Goal: Task Accomplishment & Management: Manage account settings

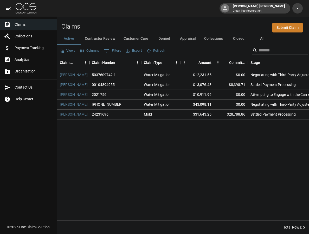
drag, startPoint x: 122, startPoint y: 64, endPoint x: 89, endPoint y: 64, distance: 33.0
click at [89, 64] on div "Claim Name" at bounding box center [89, 62] width 6 height 15
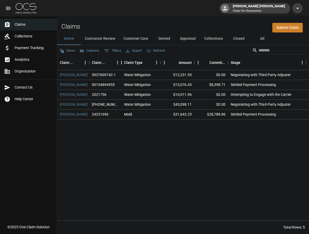
drag, startPoint x: 141, startPoint y: 65, endPoint x: 121, endPoint y: 64, distance: 19.8
click at [121, 64] on div "Claim Number" at bounding box center [121, 62] width 6 height 15
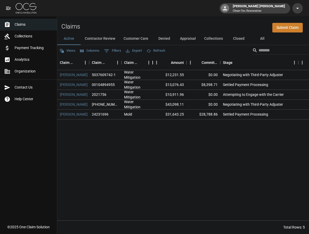
drag, startPoint x: 160, startPoint y: 64, endPoint x: 153, endPoint y: 64, distance: 7.8
click at [153, 64] on div "Claim Type" at bounding box center [152, 62] width 6 height 15
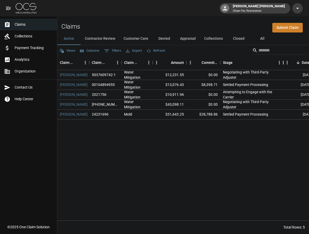
drag, startPoint x: 299, startPoint y: 62, endPoint x: 284, endPoint y: 62, distance: 15.1
click at [284, 62] on div "Stage" at bounding box center [283, 62] width 6 height 15
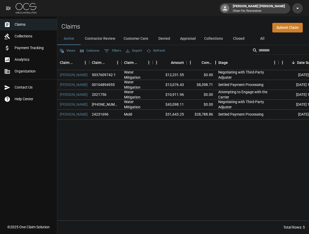
drag, startPoint x: 220, startPoint y: 61, endPoint x: 216, endPoint y: 61, distance: 4.7
click at [216, 61] on div "Committed Amount" at bounding box center [215, 62] width 6 height 15
drag, startPoint x: 278, startPoint y: 63, endPoint x: 269, endPoint y: 63, distance: 9.6
click at [269, 63] on div "Stage" at bounding box center [269, 62] width 6 height 15
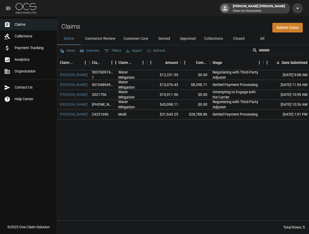
drag, startPoint x: 121, startPoint y: 63, endPoint x: 115, endPoint y: 63, distance: 5.7
click at [115, 63] on div "Claim Number" at bounding box center [116, 62] width 6 height 15
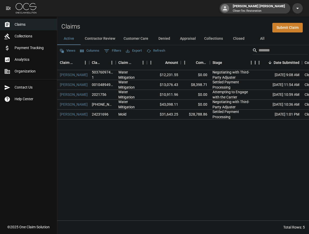
drag, startPoint x: 263, startPoint y: 64, endPoint x: 255, endPoint y: 64, distance: 8.1
click at [255, 64] on div "Stage" at bounding box center [255, 62] width 6 height 15
click at [114, 37] on button "Contractor Review" at bounding box center [100, 38] width 39 height 12
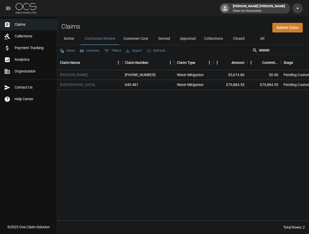
click at [138, 39] on button "Customer Care" at bounding box center [135, 38] width 33 height 12
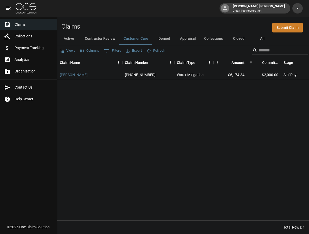
click at [75, 38] on button "Active" at bounding box center [68, 38] width 23 height 12
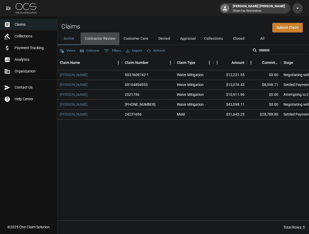
click at [97, 40] on button "Contractor Review" at bounding box center [100, 38] width 39 height 12
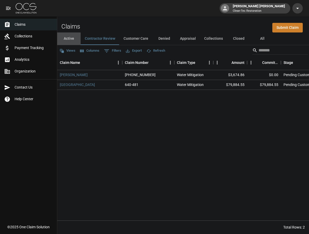
click at [65, 39] on button "Active" at bounding box center [68, 38] width 23 height 12
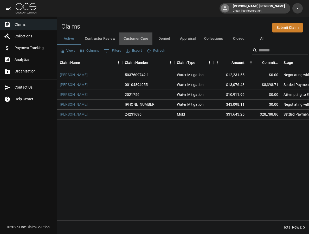
click at [131, 40] on button "Customer Care" at bounding box center [135, 38] width 33 height 12
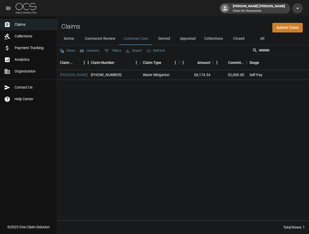
drag, startPoint x: 122, startPoint y: 63, endPoint x: 88, endPoint y: 63, distance: 34.1
click at [88, 63] on div "Claim Name" at bounding box center [88, 62] width 6 height 15
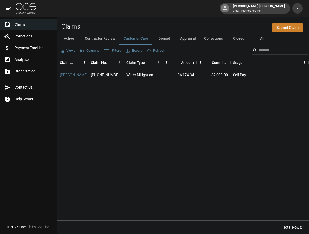
drag, startPoint x: 140, startPoint y: 62, endPoint x: 123, endPoint y: 62, distance: 16.4
click at [123, 62] on div "Claim Number" at bounding box center [124, 62] width 6 height 15
drag, startPoint x: 162, startPoint y: 62, endPoint x: 157, endPoint y: 62, distance: 5.5
click at [157, 62] on div "Claim Type" at bounding box center [157, 62] width 6 height 15
click at [74, 36] on button "Active" at bounding box center [68, 38] width 23 height 12
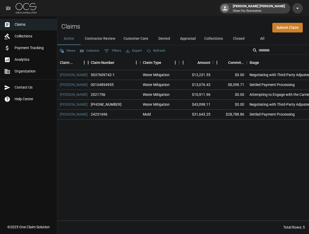
drag, startPoint x: 122, startPoint y: 64, endPoint x: 88, endPoint y: 64, distance: 34.1
click at [88, 64] on div "Claim Name" at bounding box center [88, 62] width 6 height 15
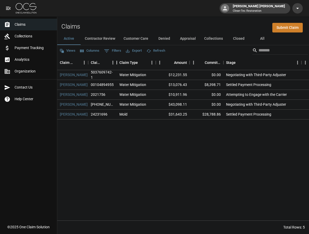
drag, startPoint x: 140, startPoint y: 64, endPoint x: 117, endPoint y: 63, distance: 23.4
click at [117, 63] on div "Claim Number" at bounding box center [117, 62] width 6 height 15
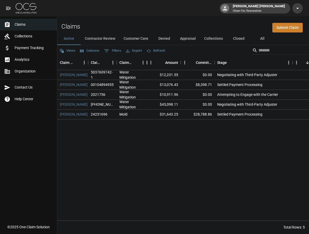
drag, startPoint x: 156, startPoint y: 62, endPoint x: 147, endPoint y: 62, distance: 8.8
click at [147, 62] on div "Claim Type" at bounding box center [147, 62] width 6 height 15
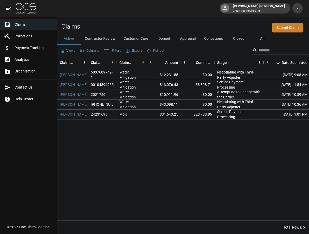
drag, startPoint x: 292, startPoint y: 62, endPoint x: 263, endPoint y: 64, distance: 29.5
click at [263, 64] on div "Stage" at bounding box center [263, 62] width 6 height 15
click at [109, 41] on button "Contractor Review" at bounding box center [100, 38] width 39 height 12
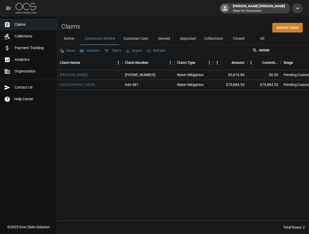
click at [72, 40] on button "Active" at bounding box center [68, 38] width 23 height 12
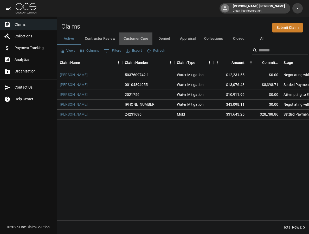
click at [142, 40] on button "Customer Care" at bounding box center [135, 38] width 33 height 12
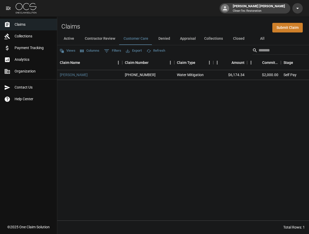
click at [163, 41] on button "Denied" at bounding box center [163, 38] width 23 height 12
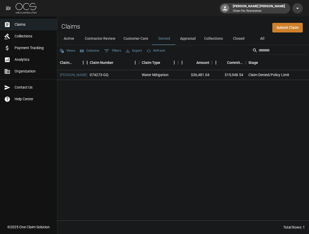
drag, startPoint x: 122, startPoint y: 63, endPoint x: 87, endPoint y: 62, distance: 35.1
click at [87, 62] on div "Claim Name" at bounding box center [87, 62] width 6 height 15
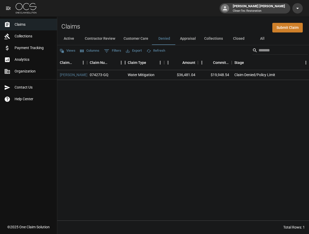
drag, startPoint x: 139, startPoint y: 63, endPoint x: 125, endPoint y: 62, distance: 14.0
click at [125, 62] on div "Claim Number" at bounding box center [125, 62] width 6 height 15
drag, startPoint x: 165, startPoint y: 63, endPoint x: 161, endPoint y: 63, distance: 3.6
click at [161, 63] on div "Claim Type" at bounding box center [160, 62] width 6 height 15
drag, startPoint x: 161, startPoint y: 63, endPoint x: 165, endPoint y: 63, distance: 3.6
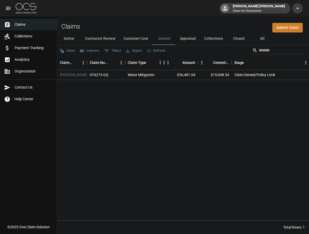
click at [165, 63] on div "Claim Type" at bounding box center [164, 62] width 6 height 15
drag, startPoint x: 126, startPoint y: 63, endPoint x: 130, endPoint y: 63, distance: 4.2
click at [130, 63] on div "Claim Number" at bounding box center [129, 62] width 6 height 15
drag, startPoint x: 236, startPoint y: 63, endPoint x: 220, endPoint y: 61, distance: 16.5
click at [220, 61] on div "Committed Amount" at bounding box center [219, 62] width 6 height 15
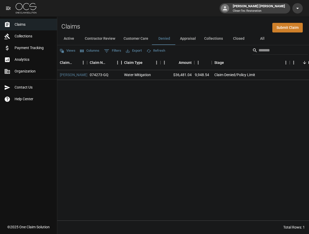
drag, startPoint x: 129, startPoint y: 62, endPoint x: 122, endPoint y: 62, distance: 7.8
click at [122, 62] on div "Claim Number" at bounding box center [121, 62] width 6 height 15
drag, startPoint x: 87, startPoint y: 61, endPoint x: 82, endPoint y: 61, distance: 5.5
click at [82, 61] on div "Claim Name" at bounding box center [82, 62] width 6 height 15
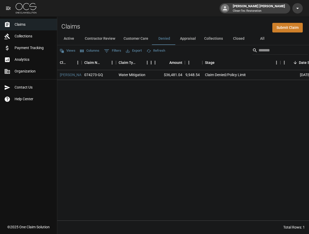
drag, startPoint x: 155, startPoint y: 62, endPoint x: 151, endPoint y: 63, distance: 3.9
click at [151, 63] on div "Claim Type" at bounding box center [151, 62] width 6 height 15
drag, startPoint x: 280, startPoint y: 64, endPoint x: 240, endPoint y: 62, distance: 39.8
click at [240, 62] on div "Stage" at bounding box center [240, 62] width 6 height 15
click at [191, 39] on button "Appraisal" at bounding box center [188, 38] width 24 height 12
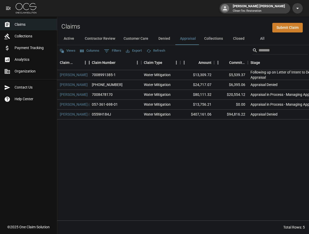
drag, startPoint x: 122, startPoint y: 63, endPoint x: 89, endPoint y: 63, distance: 33.0
click at [89, 63] on div "Claim Name" at bounding box center [89, 62] width 6 height 15
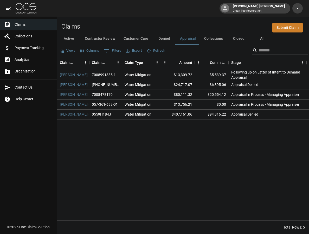
drag, startPoint x: 141, startPoint y: 62, endPoint x: 122, endPoint y: 63, distance: 19.2
click at [122, 63] on div "Claim Number" at bounding box center [122, 62] width 6 height 15
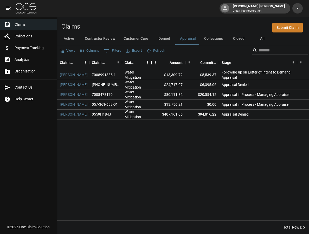
drag, startPoint x: 161, startPoint y: 63, endPoint x: 151, endPoint y: 63, distance: 9.6
click at [151, 63] on div "Claim Type" at bounding box center [151, 62] width 6 height 15
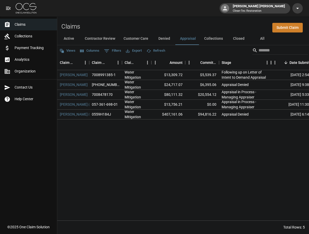
drag, startPoint x: 297, startPoint y: 63, endPoint x: 271, endPoint y: 63, distance: 26.0
click at [271, 63] on div "Stage" at bounding box center [271, 62] width 6 height 15
click at [70, 37] on button "Active" at bounding box center [68, 38] width 23 height 12
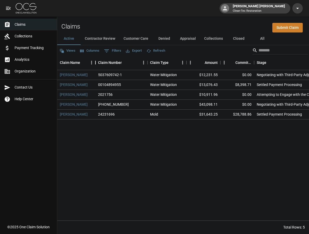
drag, startPoint x: 122, startPoint y: 63, endPoint x: 96, endPoint y: 63, distance: 25.7
click at [96, 63] on div "Claim Name" at bounding box center [95, 62] width 6 height 15
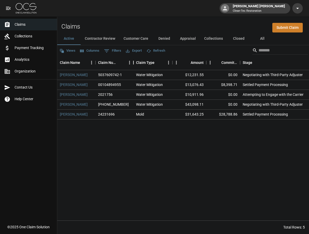
drag, startPoint x: 147, startPoint y: 63, endPoint x: 133, endPoint y: 63, distance: 14.6
click at [133, 63] on div "Claim Number" at bounding box center [133, 62] width 6 height 15
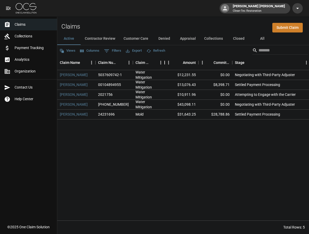
drag, startPoint x: 172, startPoint y: 63, endPoint x: 165, endPoint y: 63, distance: 7.3
click at [165, 63] on div "Claim Type" at bounding box center [164, 62] width 6 height 15
